Goal: Transaction & Acquisition: Download file/media

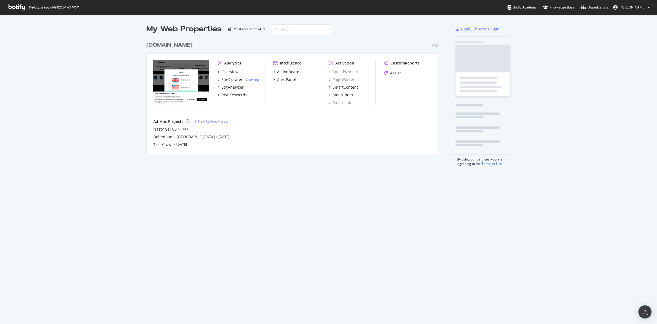
scroll to position [318, 647]
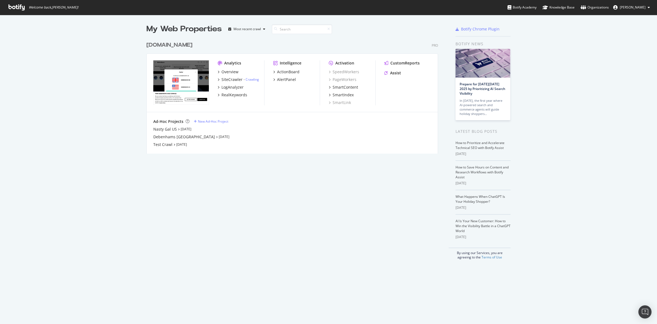
click at [172, 43] on div "[DOMAIN_NAME]" at bounding box center [170, 45] width 46 height 8
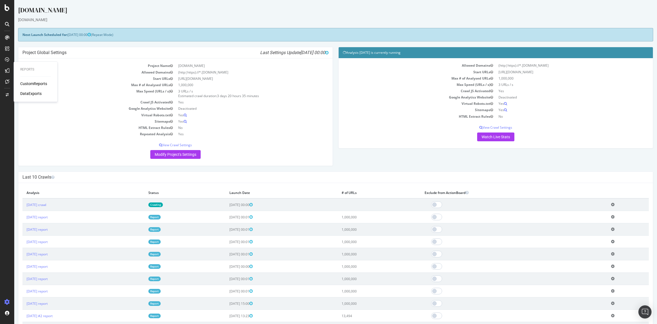
click at [27, 95] on div "DataExports" at bounding box center [30, 93] width 21 height 5
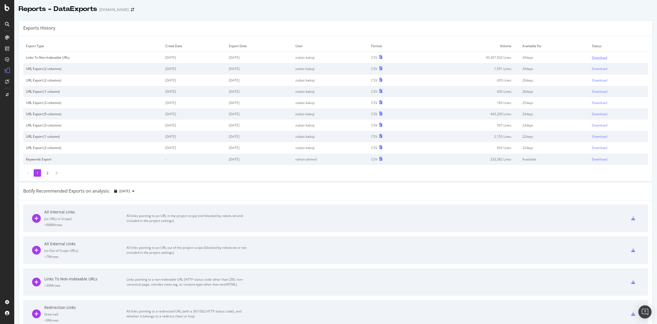
click at [597, 57] on div "Download" at bounding box center [599, 57] width 15 height 5
click at [356, 12] on div "Reports - DataExports [DOMAIN_NAME]" at bounding box center [335, 7] width 643 height 14
click at [489, 17] on div "Exports History Export Type Crawl Date Export Date User Format Volume Available…" at bounding box center [335, 290] width 643 height 548
